Goal: Information Seeking & Learning: Learn about a topic

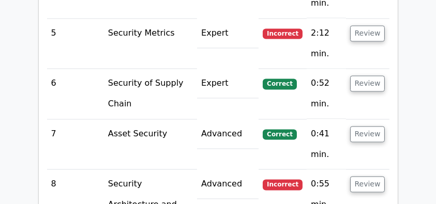
scroll to position [2036, 0]
click at [366, 126] on button "Review" at bounding box center [367, 134] width 35 height 16
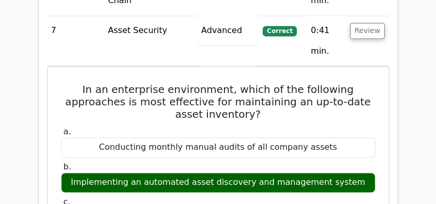
scroll to position [2105, 0]
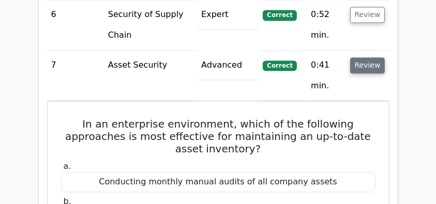
click at [364, 57] on button "Review" at bounding box center [367, 65] width 35 height 16
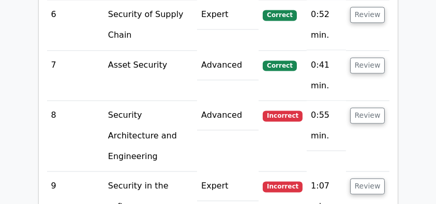
scroll to position [2036, 0]
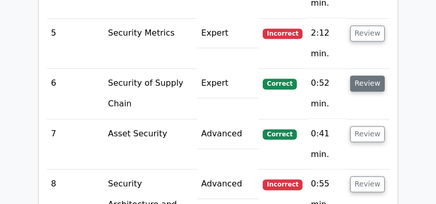
click at [369, 76] on button "Review" at bounding box center [367, 84] width 35 height 16
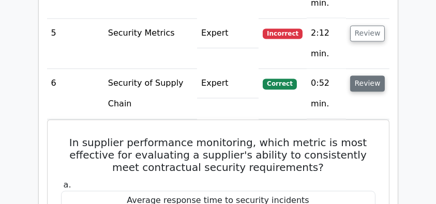
click at [362, 76] on button "Review" at bounding box center [367, 84] width 35 height 16
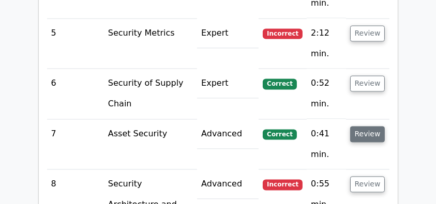
click at [361, 126] on button "Review" at bounding box center [367, 134] width 35 height 16
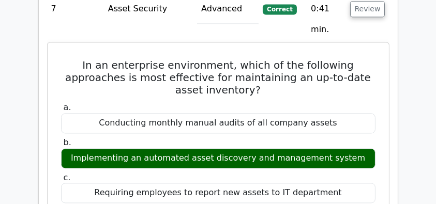
scroll to position [2140, 0]
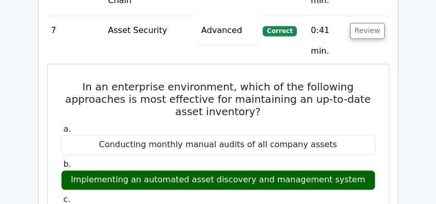
drag, startPoint x: 76, startPoint y: 35, endPoint x: 281, endPoint y: 87, distance: 211.7
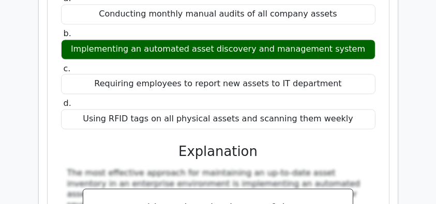
scroll to position [2278, 0]
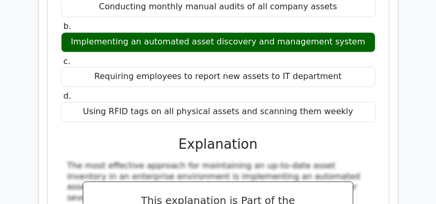
click at [360, 102] on div "Using RFID tags on all physical assets and scanning them weekly" at bounding box center [218, 112] width 315 height 20
copy div "In an enterprise environment, which of the following approaches is most effecti…"
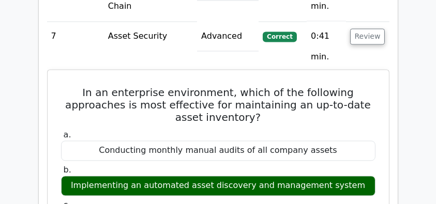
scroll to position [2105, 0]
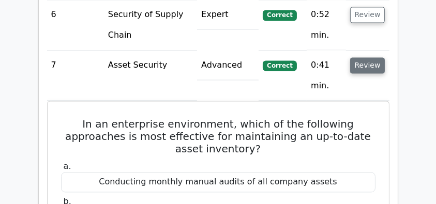
click at [358, 57] on button "Review" at bounding box center [367, 65] width 35 height 16
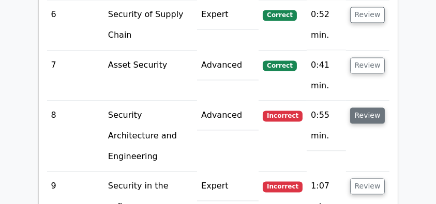
click at [362, 108] on button "Review" at bounding box center [367, 116] width 35 height 16
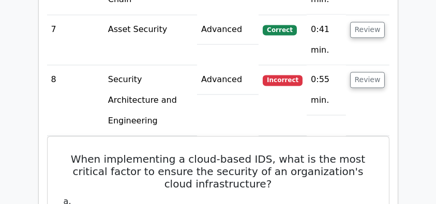
scroll to position [2174, 0]
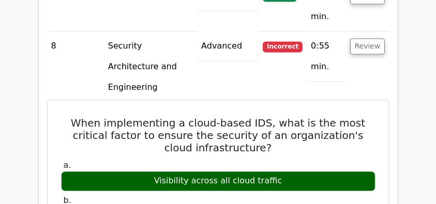
drag, startPoint x: 68, startPoint y: 48, endPoint x: 295, endPoint y: 110, distance: 235.2
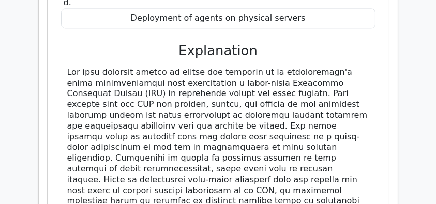
scroll to position [2450, 0]
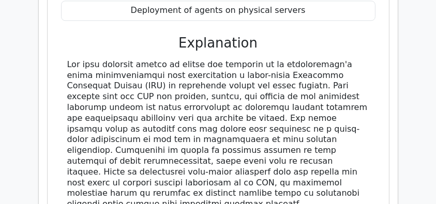
click at [189, 167] on div at bounding box center [218, 162] width 302 height 204
copy div "When implementing a cloud-based IDS, what is the most critical factor to ensure…"
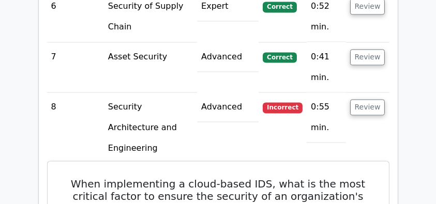
scroll to position [2105, 0]
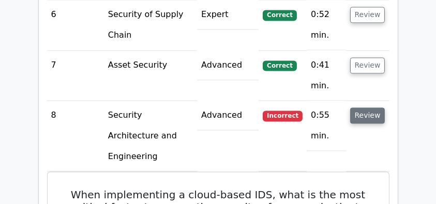
click at [364, 108] on button "Review" at bounding box center [367, 116] width 35 height 16
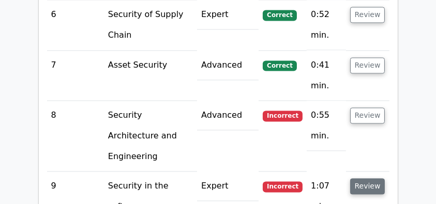
click at [364, 179] on button "Review" at bounding box center [367, 187] width 35 height 16
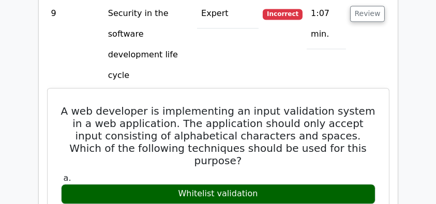
scroll to position [2243, 0]
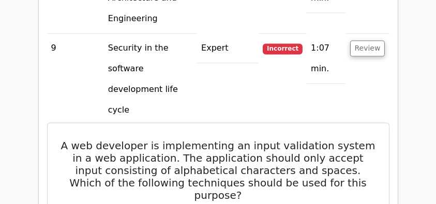
drag, startPoint x: 48, startPoint y: 32, endPoint x: 228, endPoint y: 114, distance: 198.5
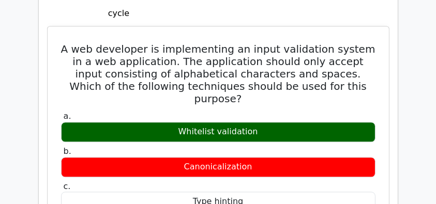
scroll to position [2347, 0]
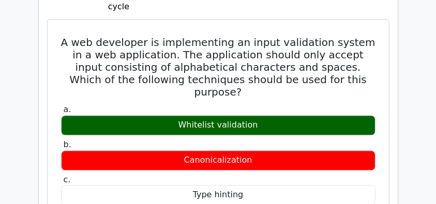
copy div "A web developer is implementing an input validation system in a web application…"
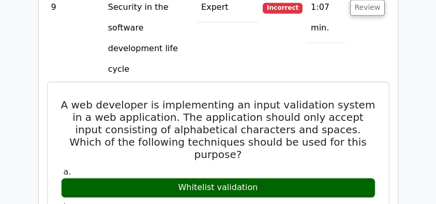
scroll to position [2209, 0]
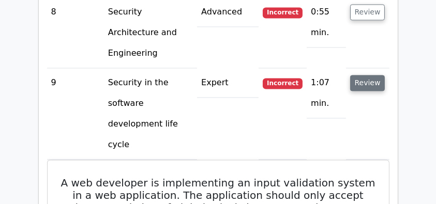
click at [369, 75] on button "Review" at bounding box center [367, 83] width 35 height 16
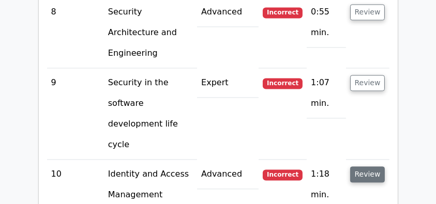
click at [361, 167] on button "Review" at bounding box center [367, 175] width 35 height 16
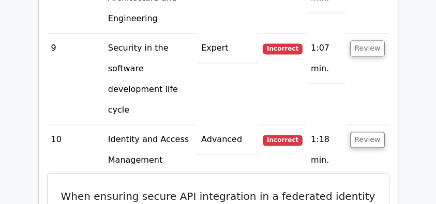
scroll to position [2278, 0]
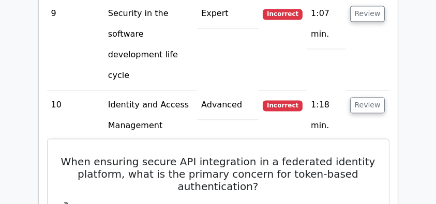
drag, startPoint x: 61, startPoint y: 47, endPoint x: 321, endPoint y: 182, distance: 293.4
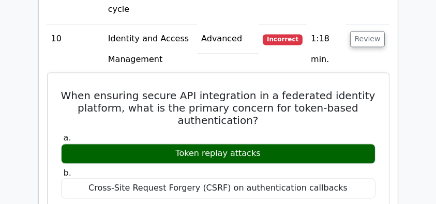
scroll to position [2347, 0]
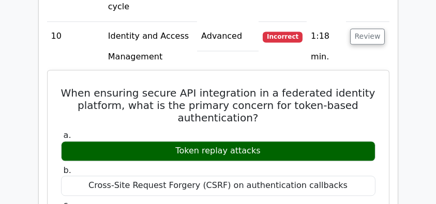
copy div "When ensuring secure API integration in a federated identity platform, what is …"
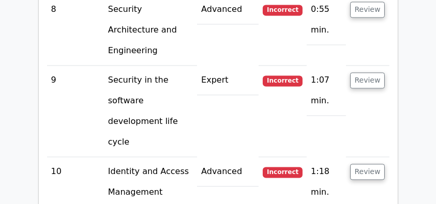
scroll to position [2209, 0]
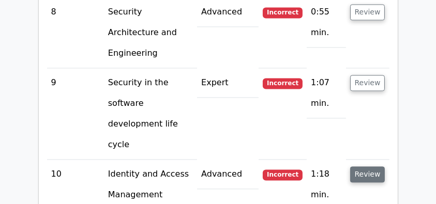
click at [368, 167] on button "Review" at bounding box center [367, 175] width 35 height 16
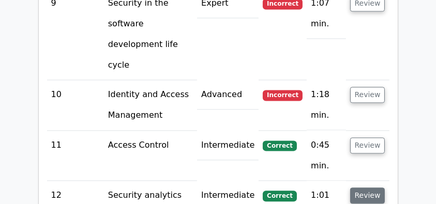
scroll to position [2278, 0]
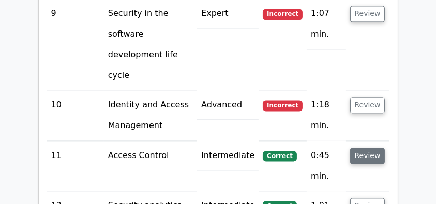
click at [364, 148] on button "Review" at bounding box center [367, 156] width 35 height 16
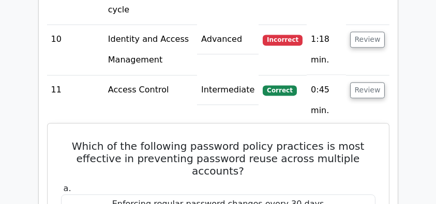
scroll to position [2347, 0]
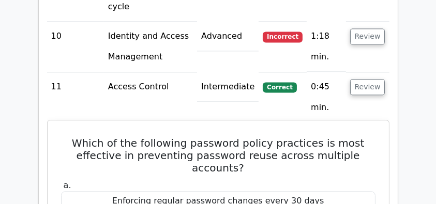
drag, startPoint x: 74, startPoint y: 28, endPoint x: 331, endPoint y: 157, distance: 288.0
copy div "Which of the following password policy practices is most effective in preventin…"
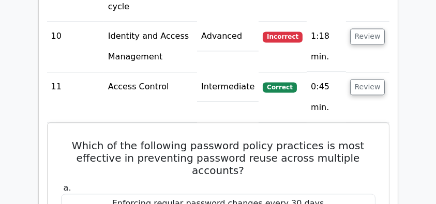
copy div "Which of the following password policy practices is most effective in preventin…"
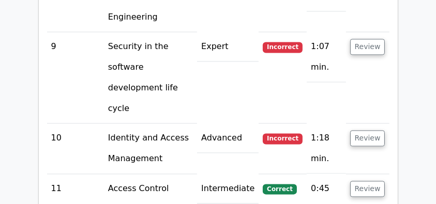
scroll to position [2209, 0]
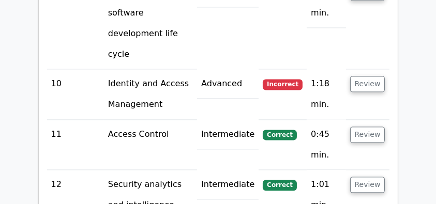
scroll to position [2312, 0]
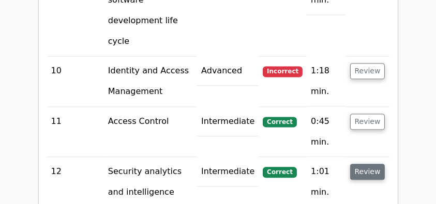
click at [369, 164] on button "Review" at bounding box center [367, 172] width 35 height 16
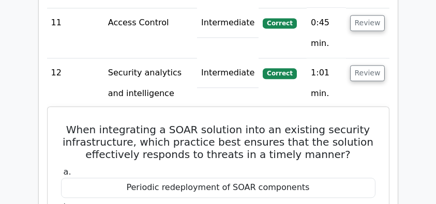
scroll to position [2381, 0]
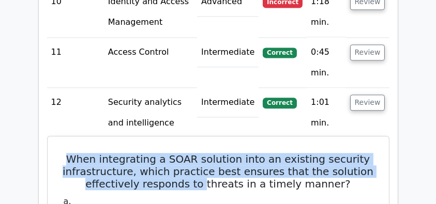
drag, startPoint x: 68, startPoint y: 45, endPoint x: 244, endPoint y: 85, distance: 180.6
click at [211, 153] on h5 "When integrating a SOAR solution into an existing security infrastructure, whic…" at bounding box center [218, 171] width 317 height 37
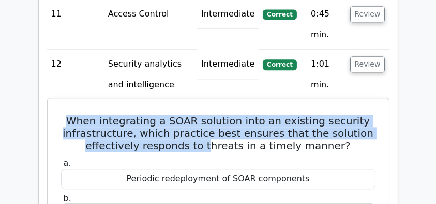
scroll to position [2485, 0]
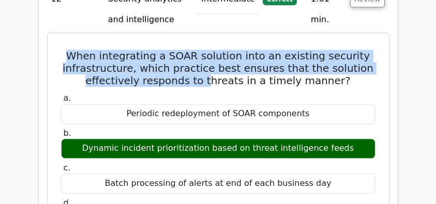
copy div "When integrating a SOAR solution into an existing security infrastructure, whic…"
